Goal: Task Accomplishment & Management: Use online tool/utility

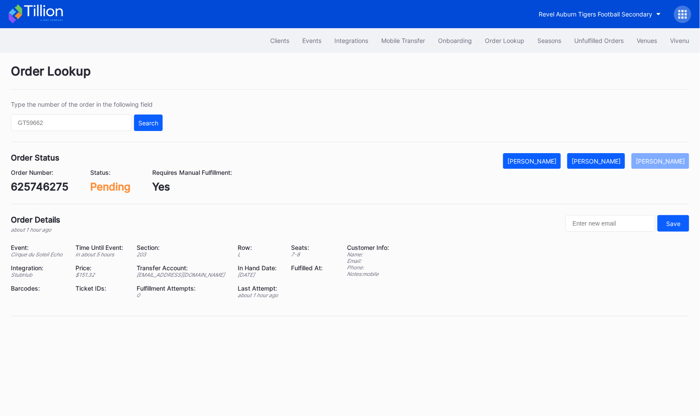
click at [51, 180] on div "625746275" at bounding box center [40, 186] width 58 height 13
copy div "625746275"
click at [617, 160] on div "[PERSON_NAME]" at bounding box center [596, 160] width 49 height 7
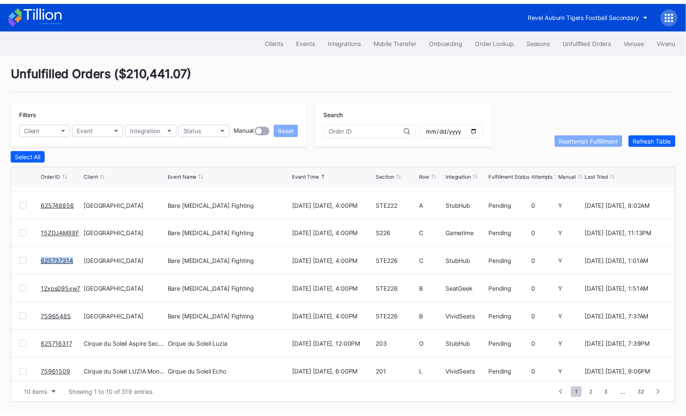
scroll to position [84, 0]
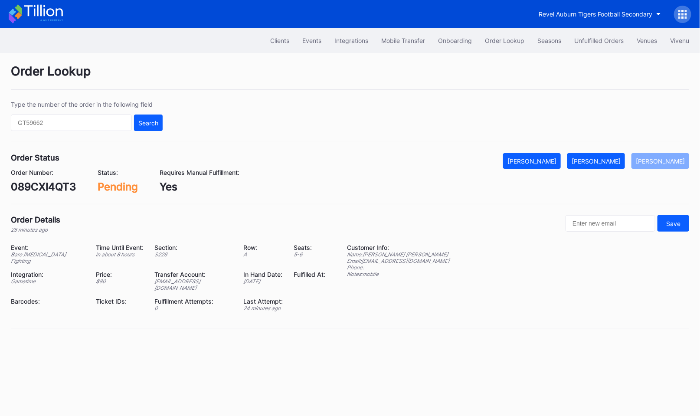
click at [61, 183] on div "089CXI4QT3" at bounding box center [43, 186] width 65 height 13
copy div "089CXI4QT3"
click at [612, 160] on div "[PERSON_NAME]" at bounding box center [596, 160] width 49 height 7
click at [45, 186] on div "g9rxt61gmgo" at bounding box center [44, 186] width 66 height 13
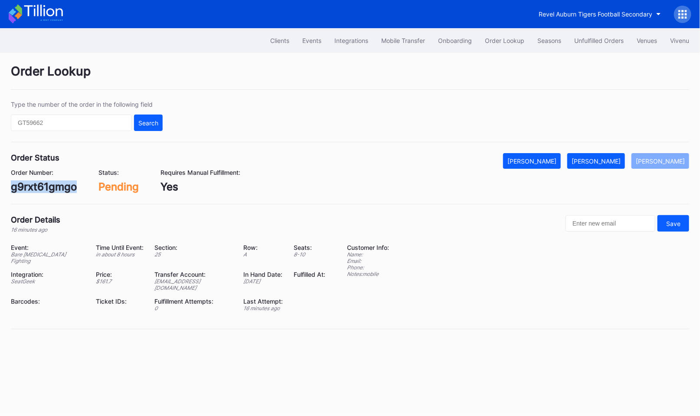
click at [45, 186] on div "g9rxt61gmgo" at bounding box center [44, 186] width 66 height 13
copy div "g9rxt61gmgo"
click at [609, 163] on div "[PERSON_NAME]" at bounding box center [596, 160] width 49 height 7
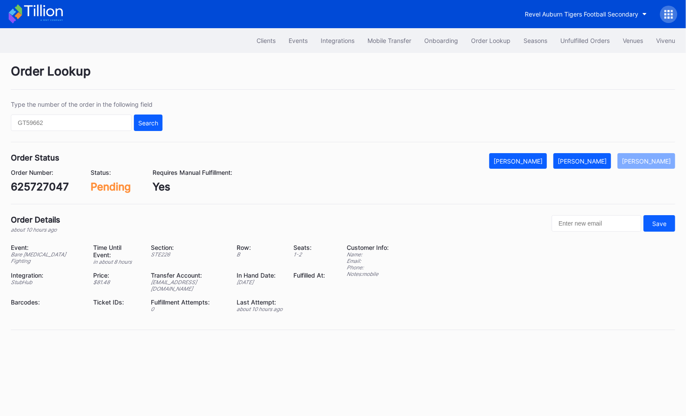
click at [39, 185] on div "625727047" at bounding box center [40, 186] width 58 height 13
copy div "625727047"
click at [607, 159] on div "[PERSON_NAME]" at bounding box center [582, 160] width 49 height 7
click at [40, 188] on div "625748856" at bounding box center [40, 186] width 58 height 13
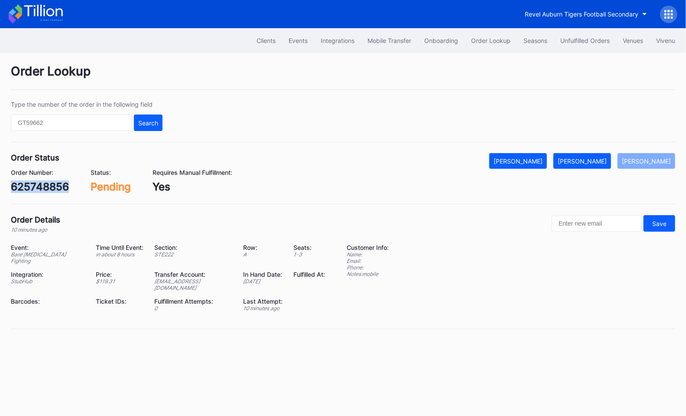
click at [40, 188] on div "625748856" at bounding box center [40, 186] width 58 height 13
copy div "625748856"
click at [611, 166] on button "[PERSON_NAME]" at bounding box center [583, 161] width 58 height 16
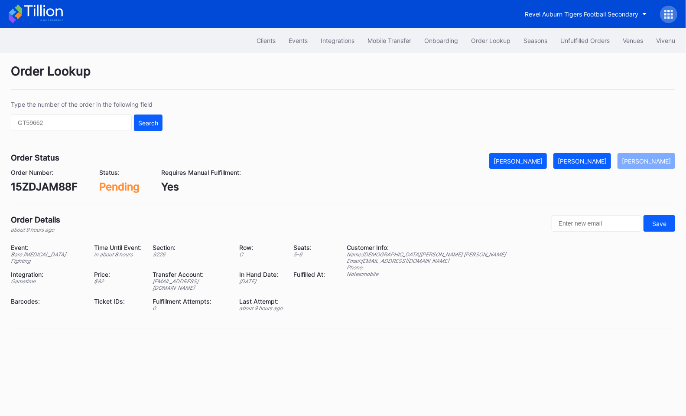
click at [59, 187] on div "15ZDJAM88F" at bounding box center [44, 186] width 67 height 13
copy div "15ZDJAM88F"
click at [600, 158] on div "[PERSON_NAME]" at bounding box center [582, 160] width 49 height 7
click at [49, 186] on div "625737314" at bounding box center [39, 186] width 56 height 13
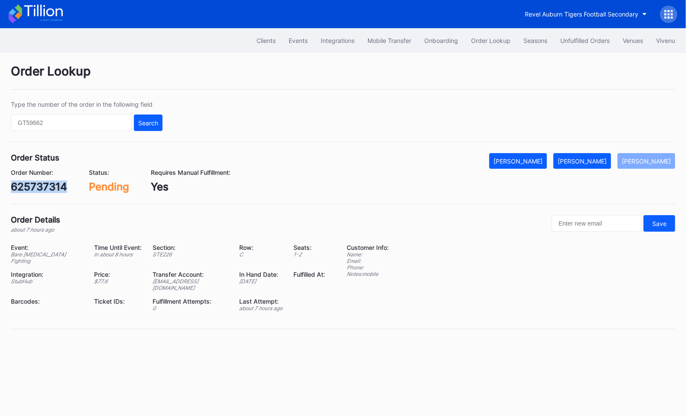
click at [49, 186] on div "625737314" at bounding box center [39, 186] width 56 height 13
copy div "625737314"
click at [581, 157] on div "[PERSON_NAME]" at bounding box center [582, 160] width 49 height 7
click at [41, 183] on div "12xps095xw7" at bounding box center [45, 186] width 69 height 13
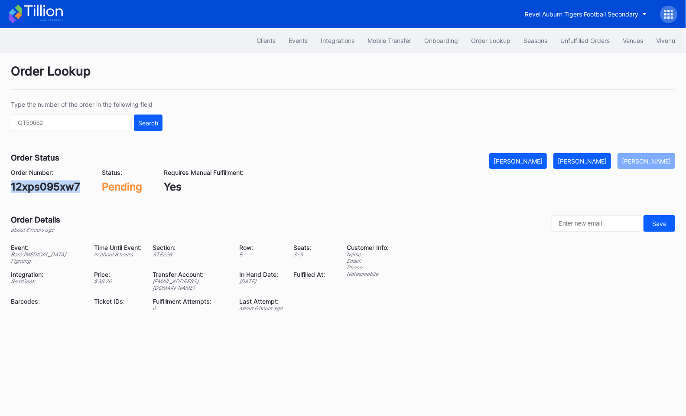
copy div "12xps095xw7"
click at [592, 163] on div "[PERSON_NAME]" at bounding box center [582, 160] width 49 height 7
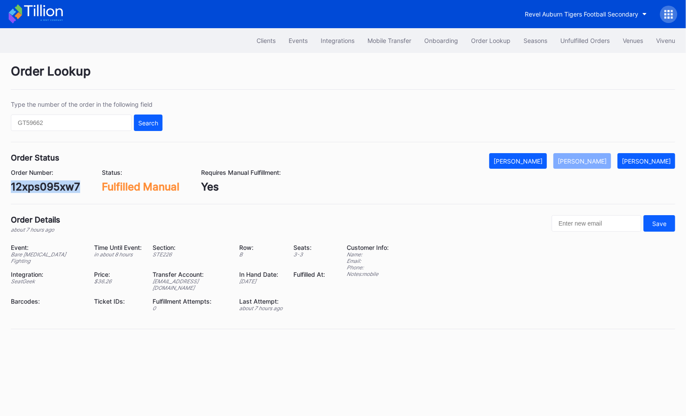
copy div "12xps095xw7"
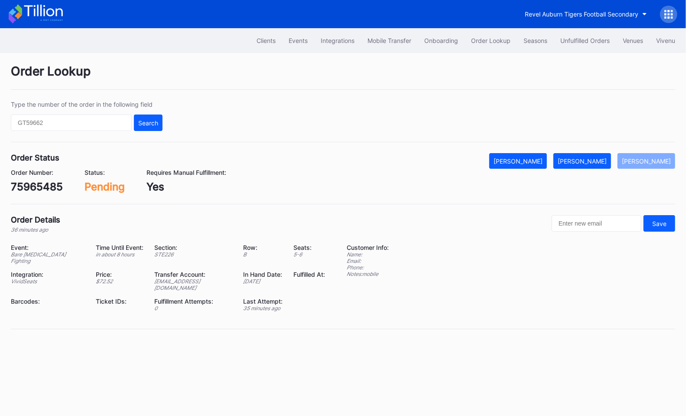
click at [46, 183] on div "75965485" at bounding box center [37, 186] width 52 height 13
copy div "75965485"
click at [605, 163] on div "[PERSON_NAME]" at bounding box center [582, 160] width 49 height 7
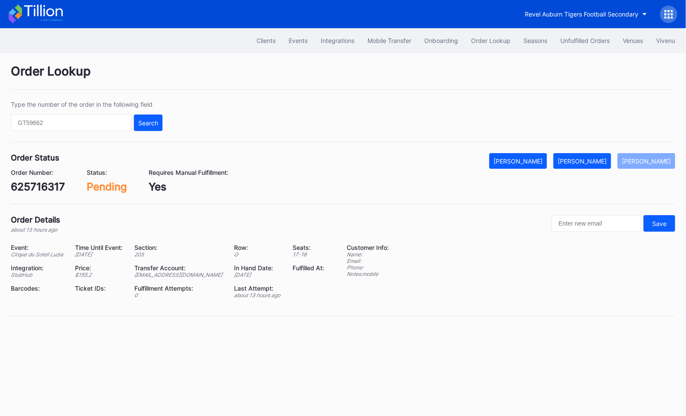
click at [54, 184] on div "625716317" at bounding box center [38, 186] width 54 height 13
copy div "625716317"
click at [592, 159] on div "Mark Fulfilled" at bounding box center [582, 160] width 49 height 7
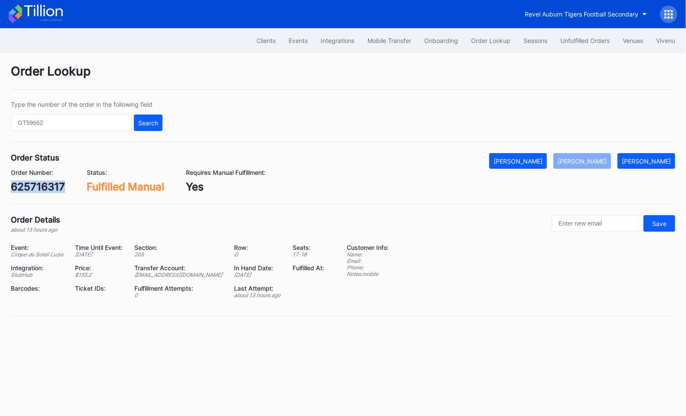
copy div "625716317"
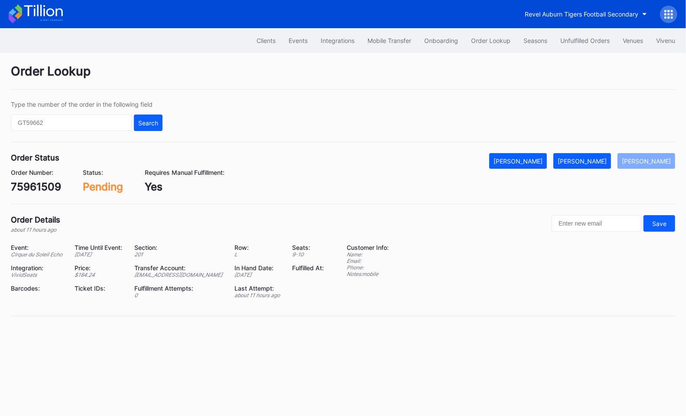
click at [33, 187] on div "75961509" at bounding box center [36, 186] width 50 height 13
copy div "75961509"
click at [601, 163] on button "Mark Fulfilled" at bounding box center [583, 161] width 58 height 16
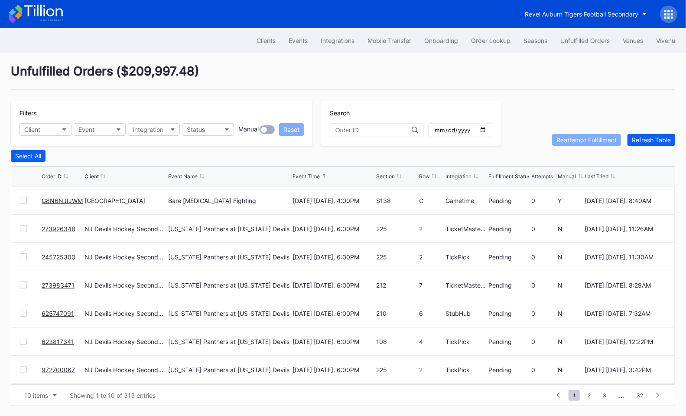
click at [55, 199] on link "G8N6NJIJWM" at bounding box center [62, 200] width 41 height 7
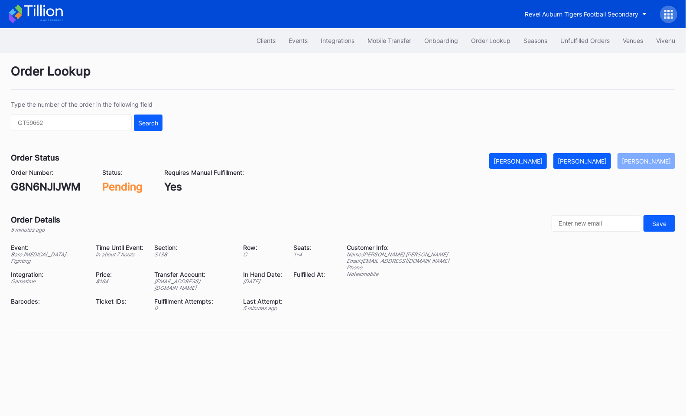
click at [51, 185] on div "G8N6NJIJWM" at bounding box center [46, 186] width 70 height 13
copy div "G8N6NJIJWM"
click at [588, 158] on div "[PERSON_NAME]" at bounding box center [582, 160] width 49 height 7
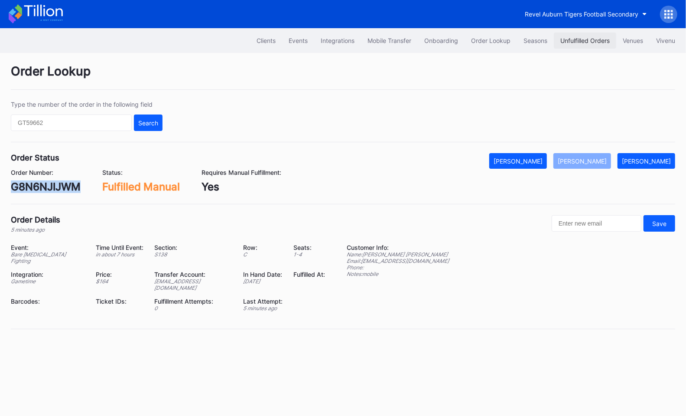
click at [571, 35] on button "Unfulfilled Orders" at bounding box center [585, 41] width 62 height 16
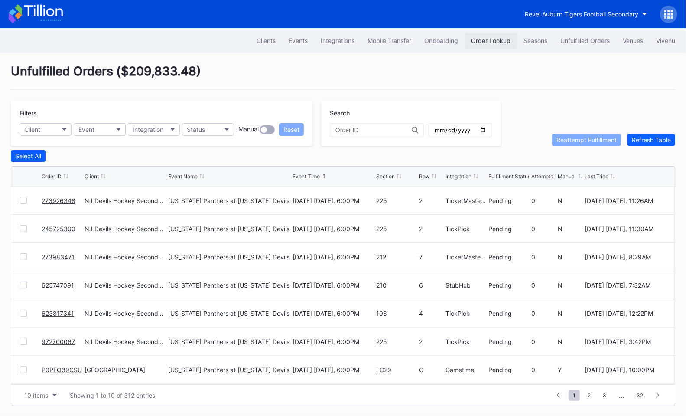
click at [489, 35] on button "Order Lookup" at bounding box center [491, 41] width 52 height 16
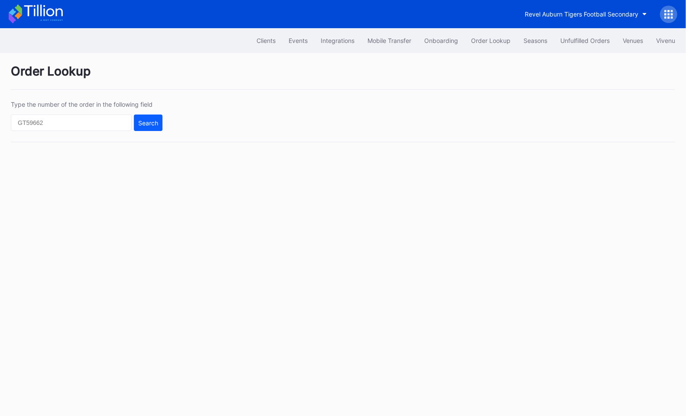
click at [121, 132] on div "Type the number of the order in the following field Search" at bounding box center [343, 122] width 665 height 42
click at [113, 126] on input "text" at bounding box center [71, 122] width 121 height 16
paste input "625599538"
click at [147, 123] on div "Search" at bounding box center [148, 122] width 20 height 7
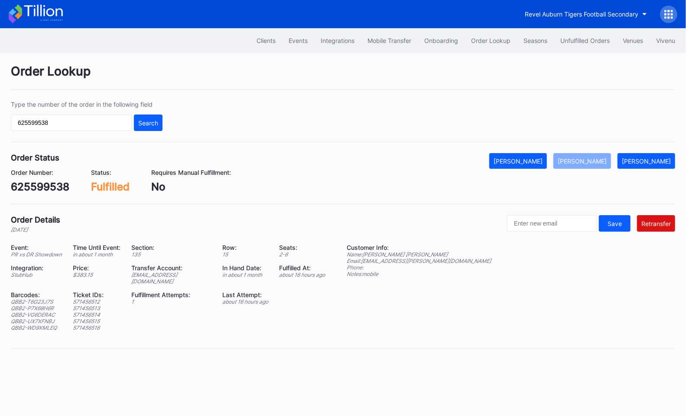
click at [181, 281] on div "ed-8158523@eventdynamic.com" at bounding box center [171, 277] width 80 height 13
copy div "ed-8158523@eventdynamic.com"
click at [36, 189] on div "625599538" at bounding box center [40, 186] width 59 height 13
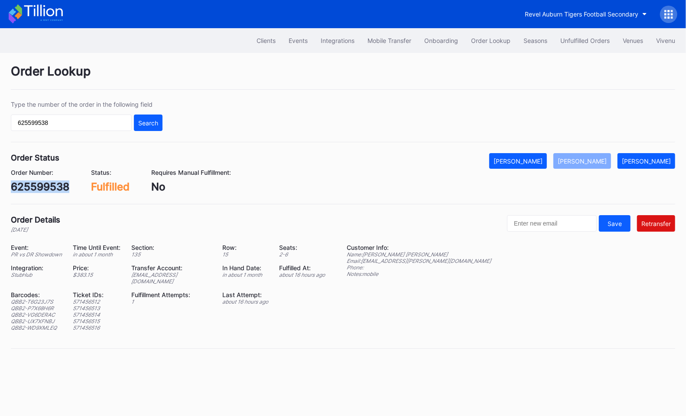
click at [36, 189] on div "625599538" at bounding box center [40, 186] width 59 height 13
copy div "625599538"
click at [108, 122] on input "625599538" at bounding box center [71, 122] width 121 height 16
paste input "50849189"
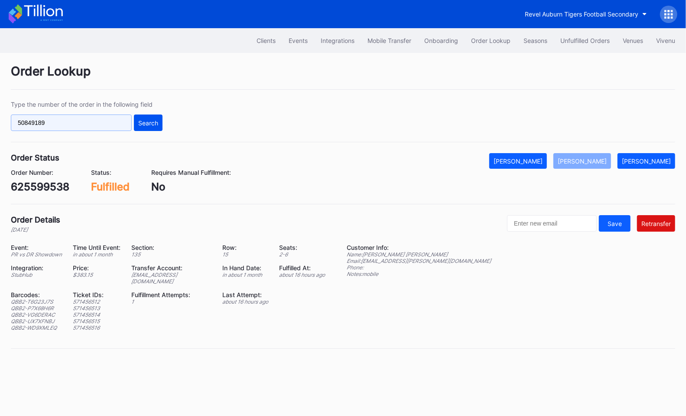
type input "50849189"
click at [153, 125] on div "Search" at bounding box center [148, 122] width 20 height 7
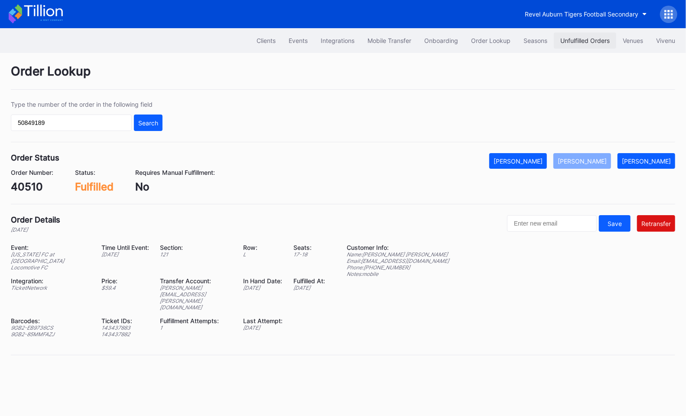
click at [593, 41] on div "Unfulfilled Orders" at bounding box center [585, 40] width 49 height 7
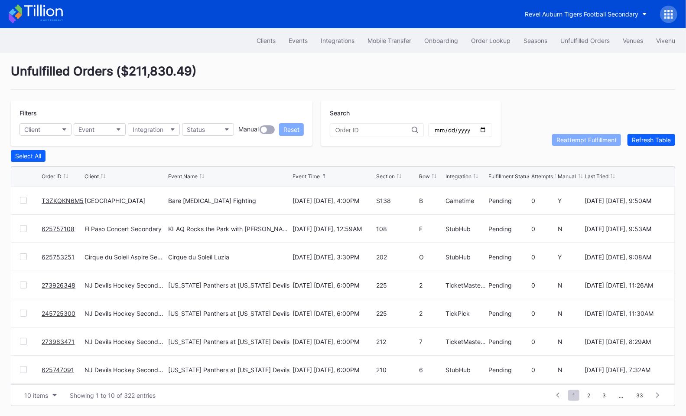
click at [67, 203] on div "T3ZKQKN6M5" at bounding box center [62, 200] width 41 height 28
click at [65, 201] on link "T3ZKQKN6M5" at bounding box center [63, 200] width 42 height 7
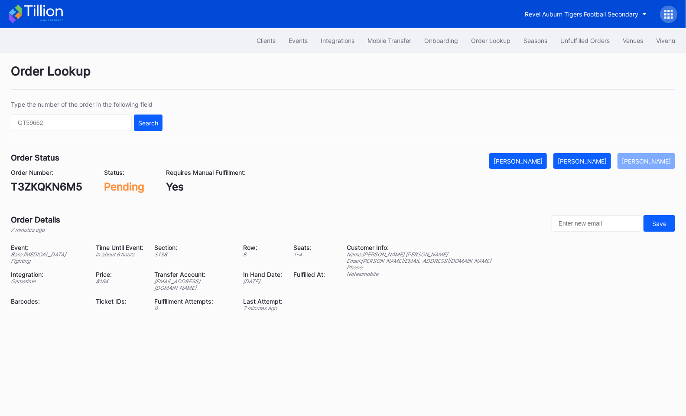
click at [46, 186] on div "T3ZKQKN6M5" at bounding box center [47, 186] width 72 height 13
copy div "T3ZKQKN6M5"
click at [606, 162] on div "[PERSON_NAME]" at bounding box center [582, 160] width 49 height 7
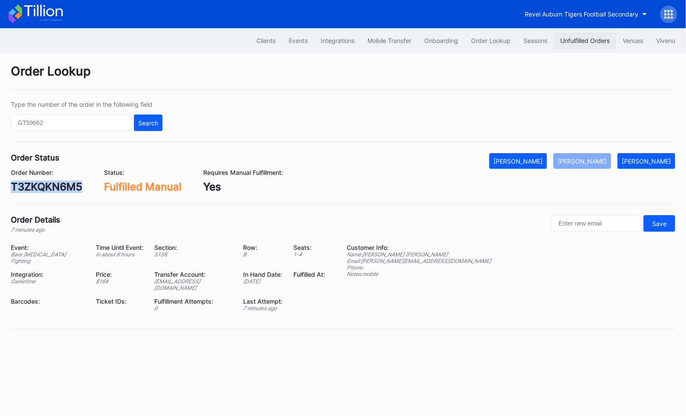
click at [578, 43] on div "Unfulfilled Orders" at bounding box center [585, 40] width 49 height 7
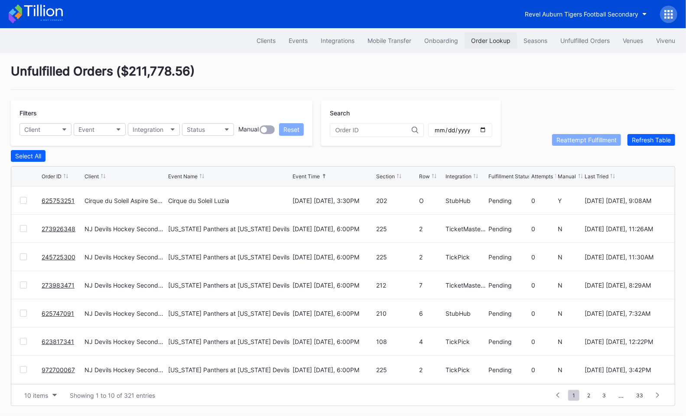
click at [481, 39] on div "Order Lookup" at bounding box center [490, 40] width 39 height 7
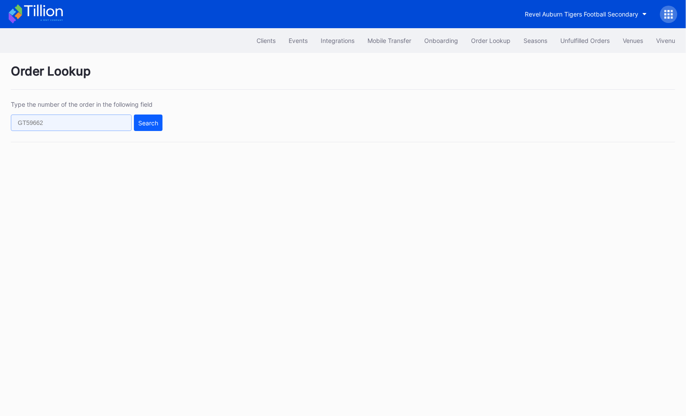
click at [98, 123] on input "text" at bounding box center [71, 122] width 121 height 16
paste input "625250000"
type input "625250000"
click at [141, 122] on div "Search" at bounding box center [148, 122] width 20 height 7
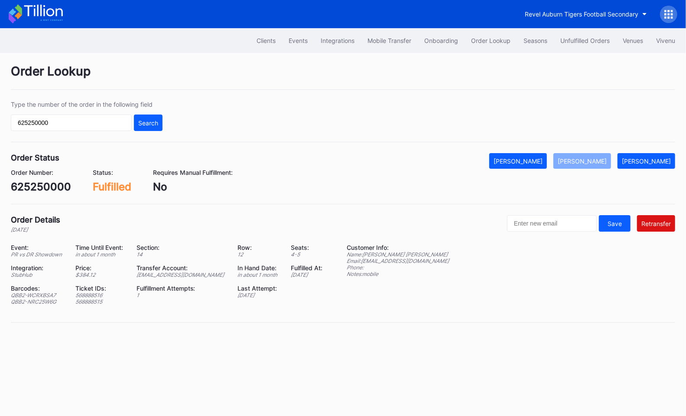
click at [201, 271] on div "[EMAIL_ADDRESS][DOMAIN_NAME]" at bounding box center [182, 274] width 91 height 7
click at [42, 185] on div "625250000" at bounding box center [41, 186] width 60 height 13
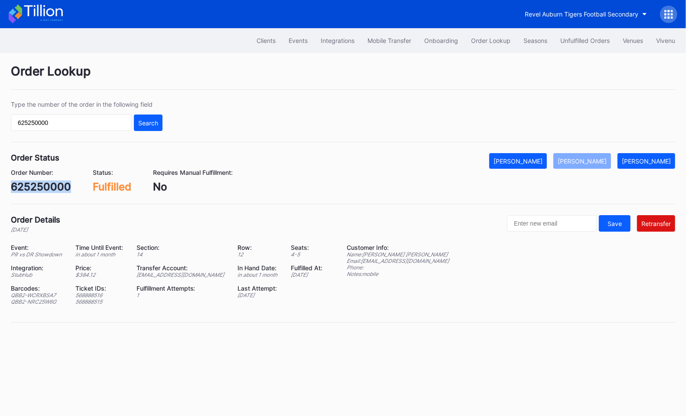
copy div "625250000"
click at [588, 49] on div "Clients Events Integrations Mobile Transfer Onboarding Order Lookup Seasons Unf…" at bounding box center [343, 40] width 686 height 25
click at [584, 38] on div "Unfulfilled Orders" at bounding box center [585, 40] width 49 height 7
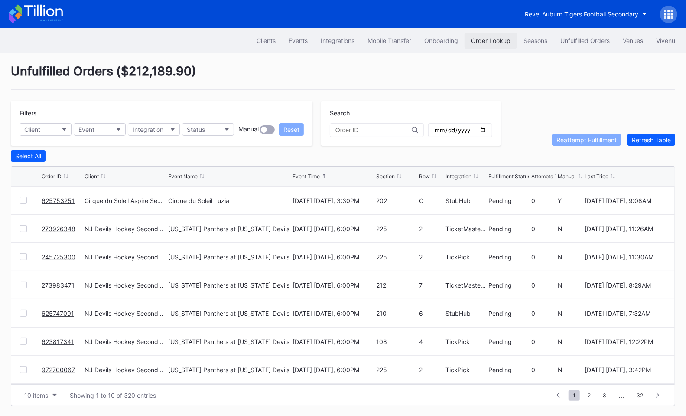
click at [479, 38] on div "Order Lookup" at bounding box center [490, 40] width 39 height 7
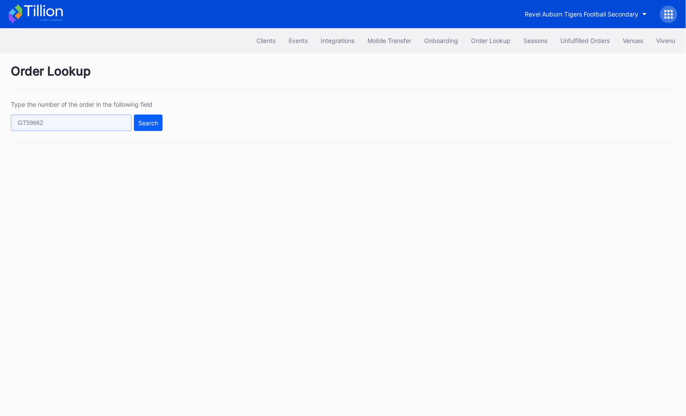
click at [100, 123] on input "text" at bounding box center [71, 122] width 121 height 16
paste input "623932653"
type input "623932653"
click at [147, 123] on div "Search" at bounding box center [148, 122] width 20 height 7
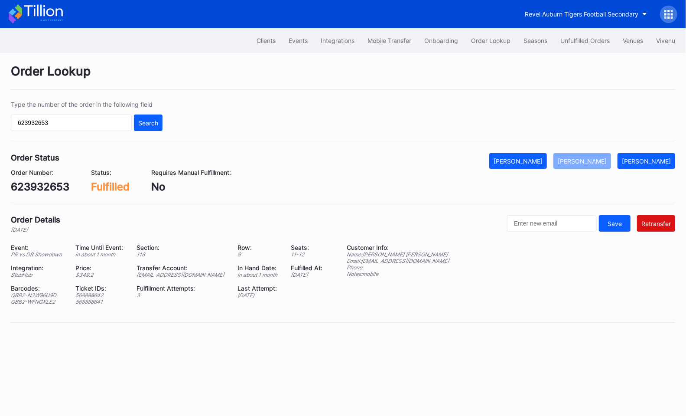
click at [211, 272] on div "ed-8158523@eventdynamic.com" at bounding box center [182, 274] width 91 height 7
copy div "ed-8158523@eventdynamic.com"
click at [577, 36] on button "Unfulfilled Orders" at bounding box center [585, 41] width 62 height 16
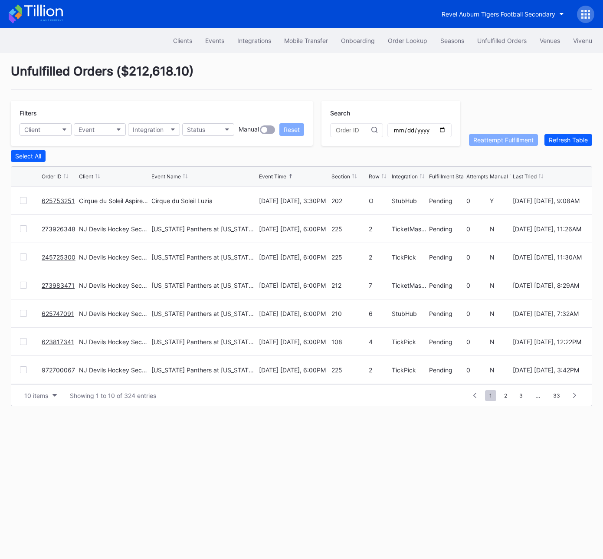
click at [62, 199] on link "625753251" at bounding box center [58, 200] width 33 height 7
click at [62, 202] on link "l67xay38xem" at bounding box center [61, 200] width 39 height 7
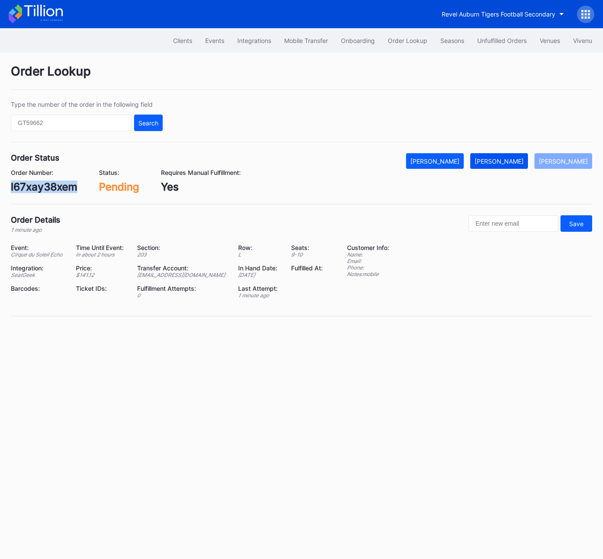
click at [519, 161] on div "Mark Fulfilled" at bounding box center [498, 160] width 49 height 7
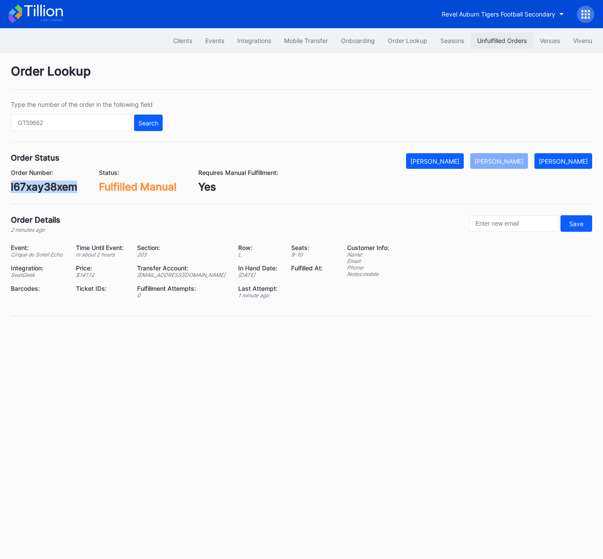
drag, startPoint x: 513, startPoint y: 38, endPoint x: 351, endPoint y: 7, distance: 164.3
click at [513, 38] on div "Unfulfilled Orders" at bounding box center [501, 40] width 49 height 7
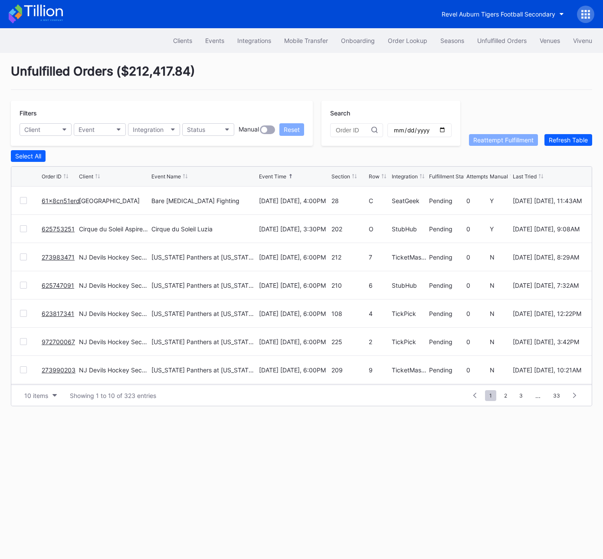
click at [69, 199] on link "61x8cn51erd" at bounding box center [61, 200] width 38 height 7
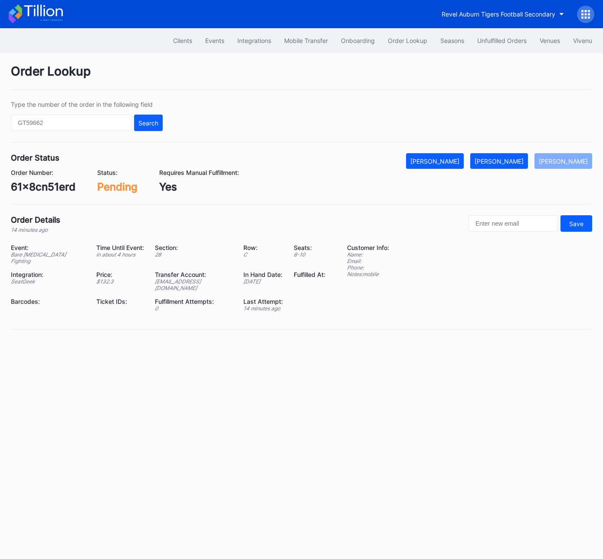
click at [45, 189] on div "61x8cn51erd" at bounding box center [43, 186] width 65 height 13
copy div "61x8cn51erd"
click at [508, 157] on div "[PERSON_NAME]" at bounding box center [498, 160] width 49 height 7
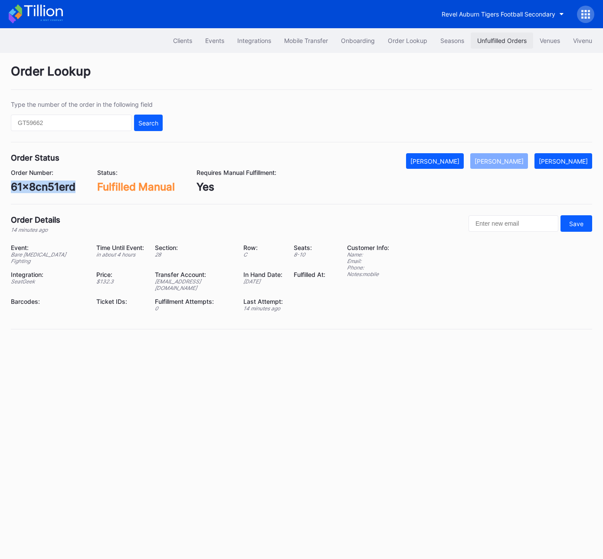
click at [490, 37] on div "Unfulfilled Orders" at bounding box center [501, 40] width 49 height 7
